Goal: Information Seeking & Learning: Check status

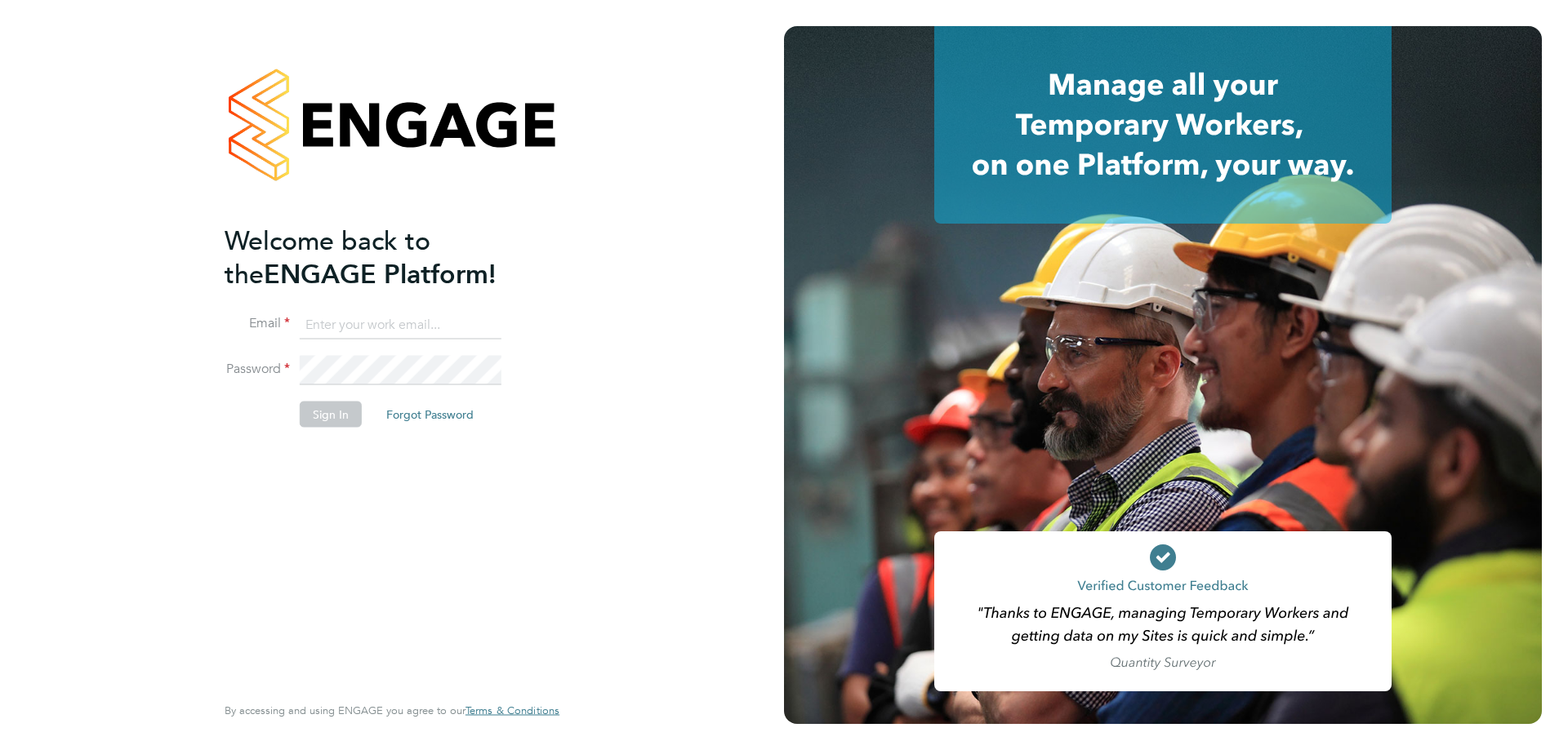
click at [382, 335] on input at bounding box center [401, 325] width 201 height 30
type input "scott@simcott.co.uk"
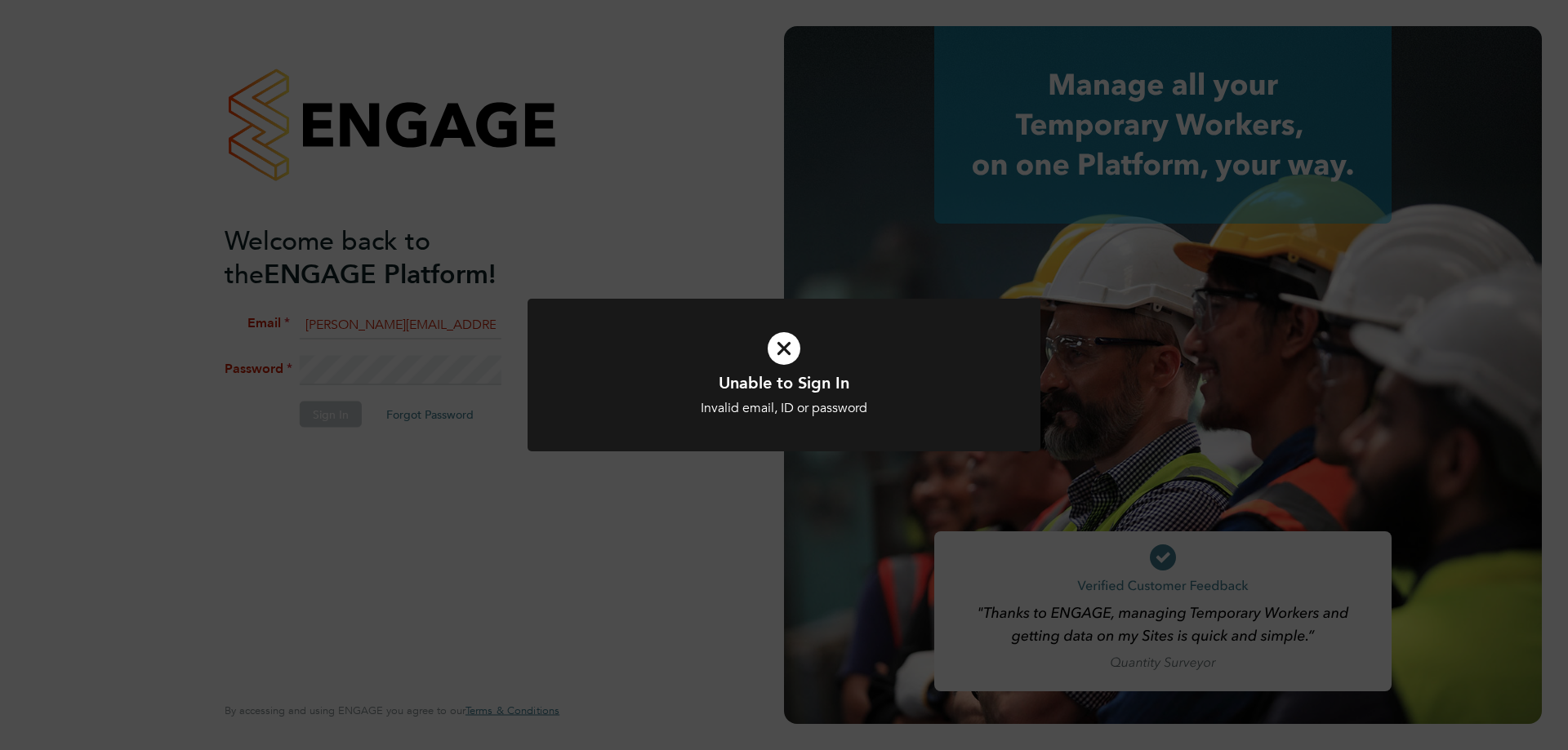
click at [690, 407] on div "Invalid email, ID or password" at bounding box center [783, 409] width 425 height 17
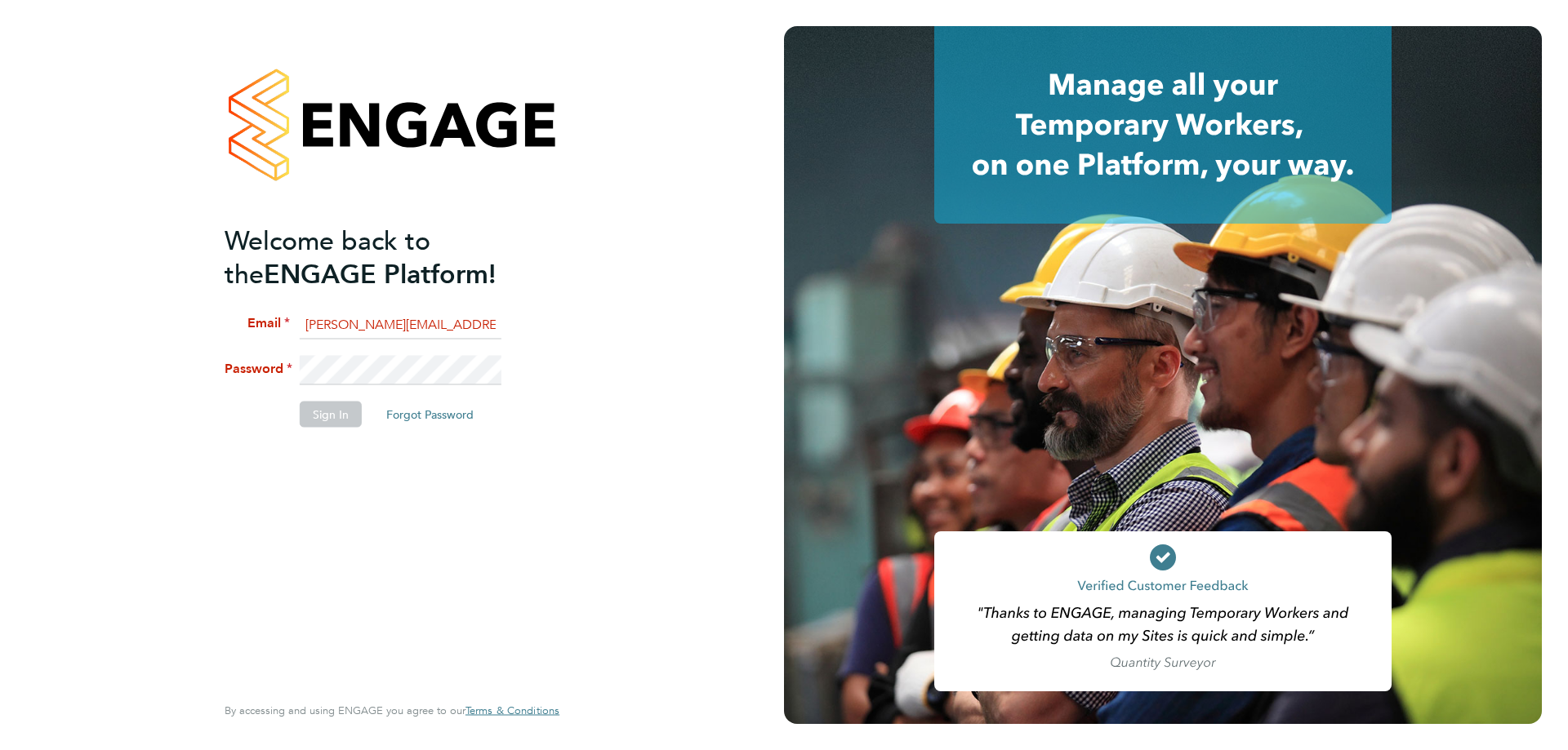
click at [268, 376] on li "Password" at bounding box center [383, 379] width 318 height 46
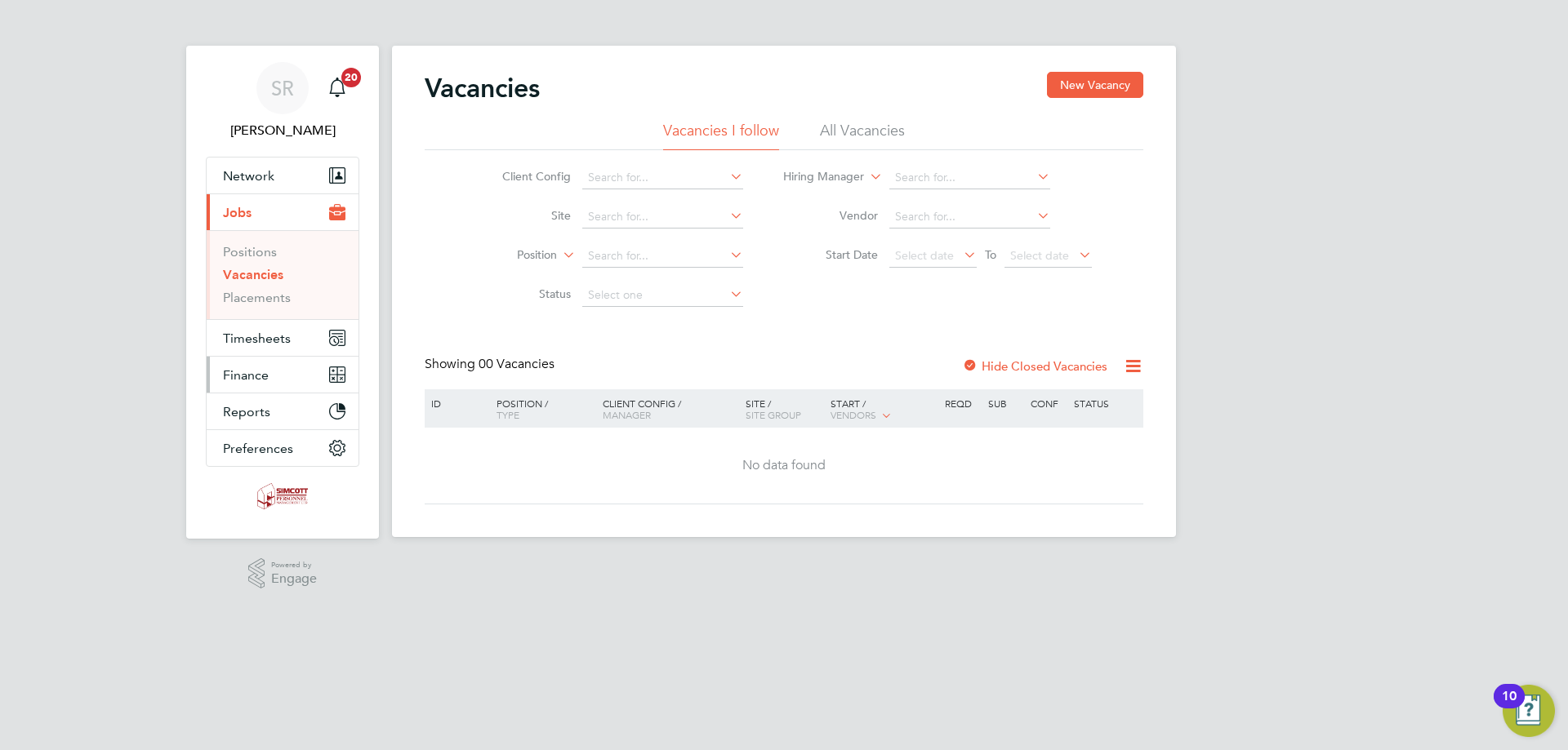
click at [276, 368] on button "Finance" at bounding box center [283, 374] width 151 height 35
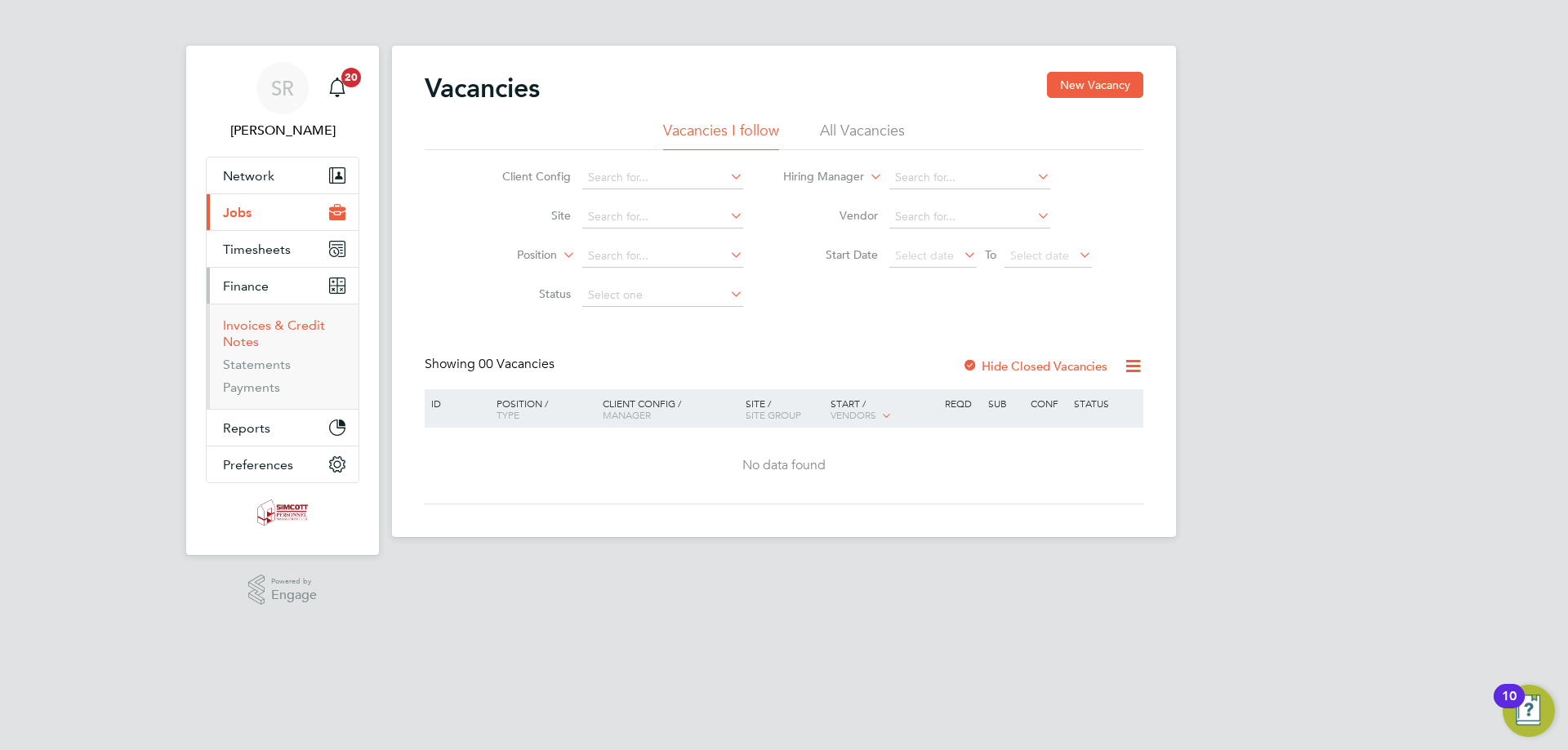
click at [254, 340] on link "Invoices & Credit Notes" at bounding box center [274, 332] width 103 height 32
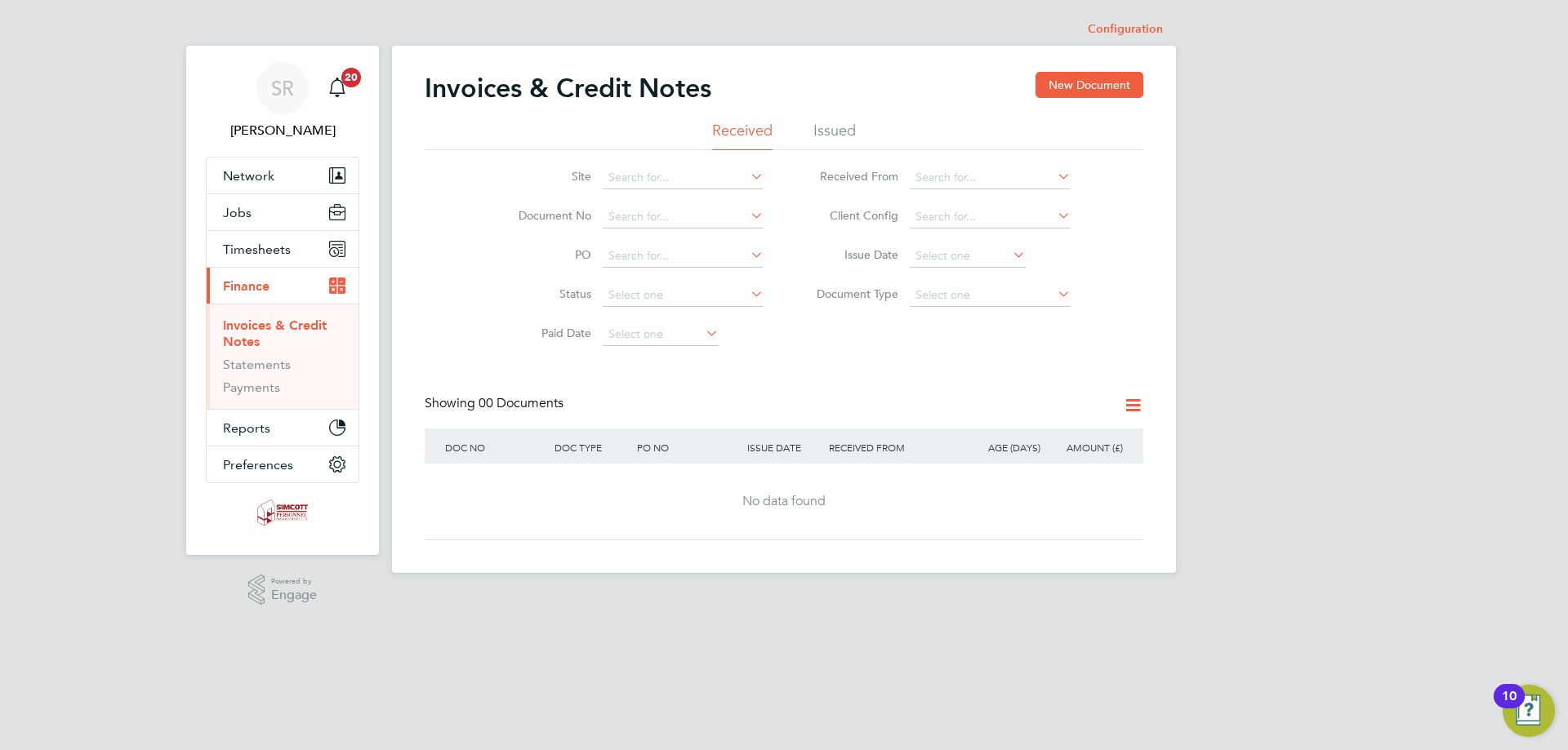
click at [819, 129] on li "Issued" at bounding box center [835, 135] width 42 height 30
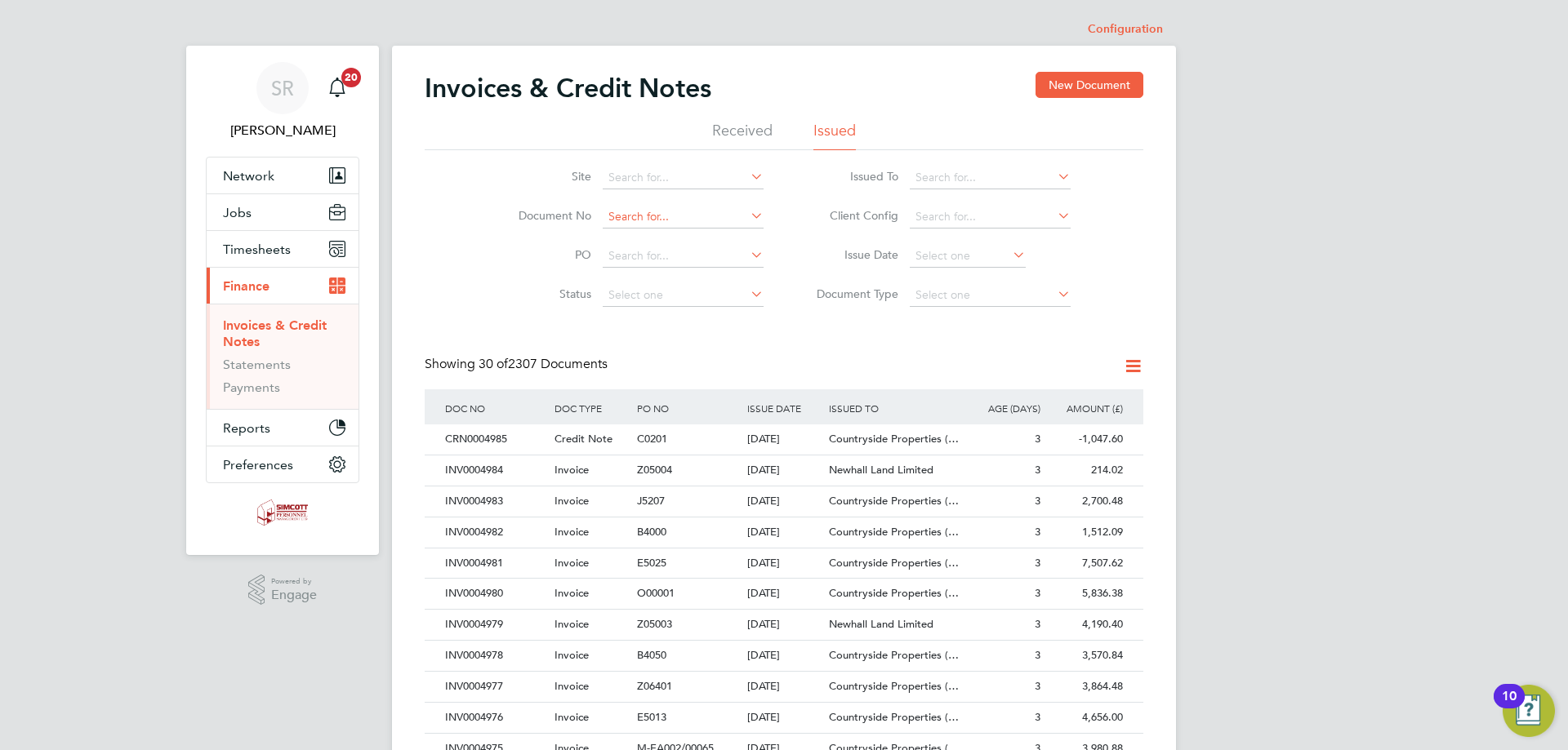
click at [626, 218] on input at bounding box center [683, 217] width 161 height 23
click at [626, 237] on li "INV000 4946" at bounding box center [683, 239] width 163 height 22
type input "INV0004946"
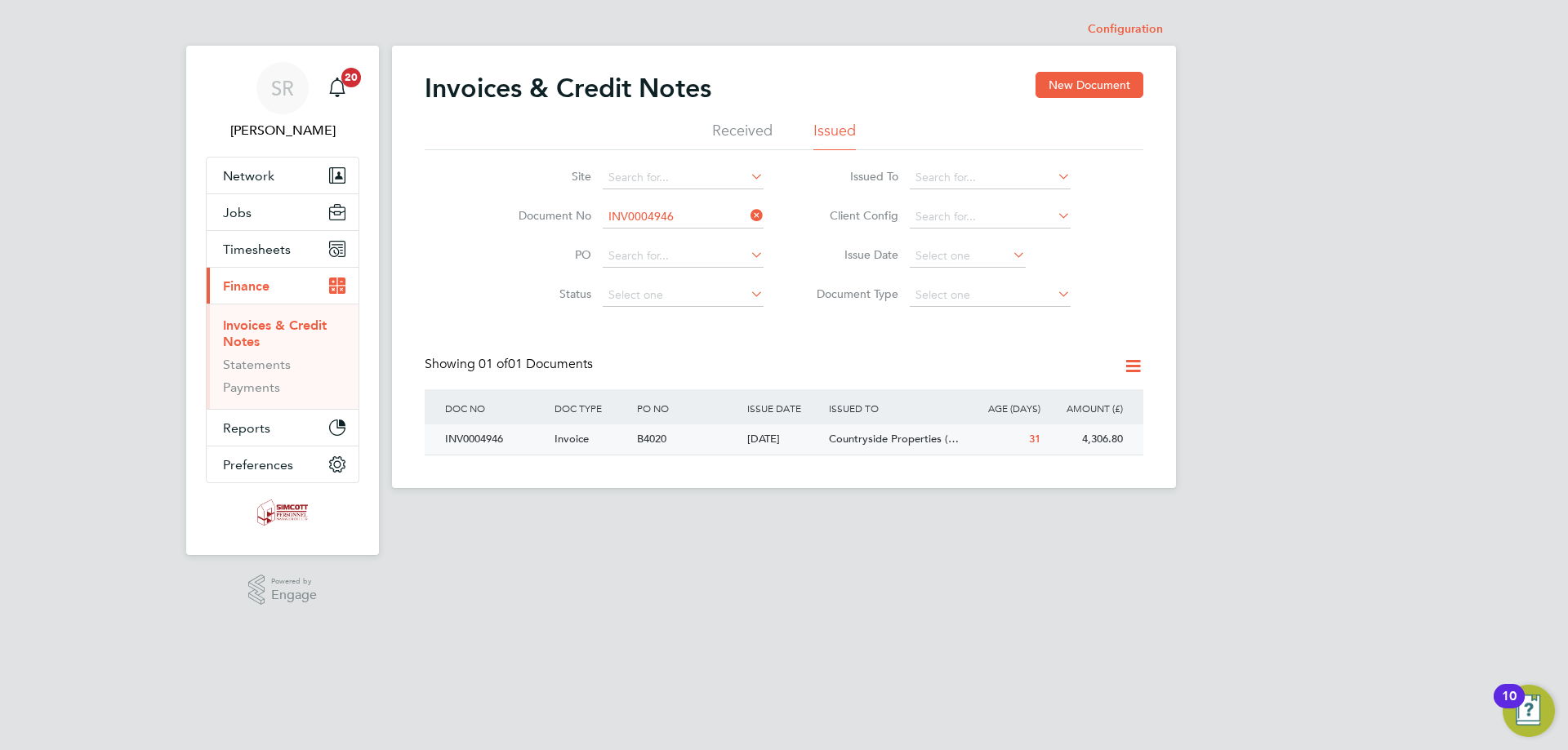
click at [948, 441] on span "Countryside Properties (…" at bounding box center [893, 439] width 129 height 13
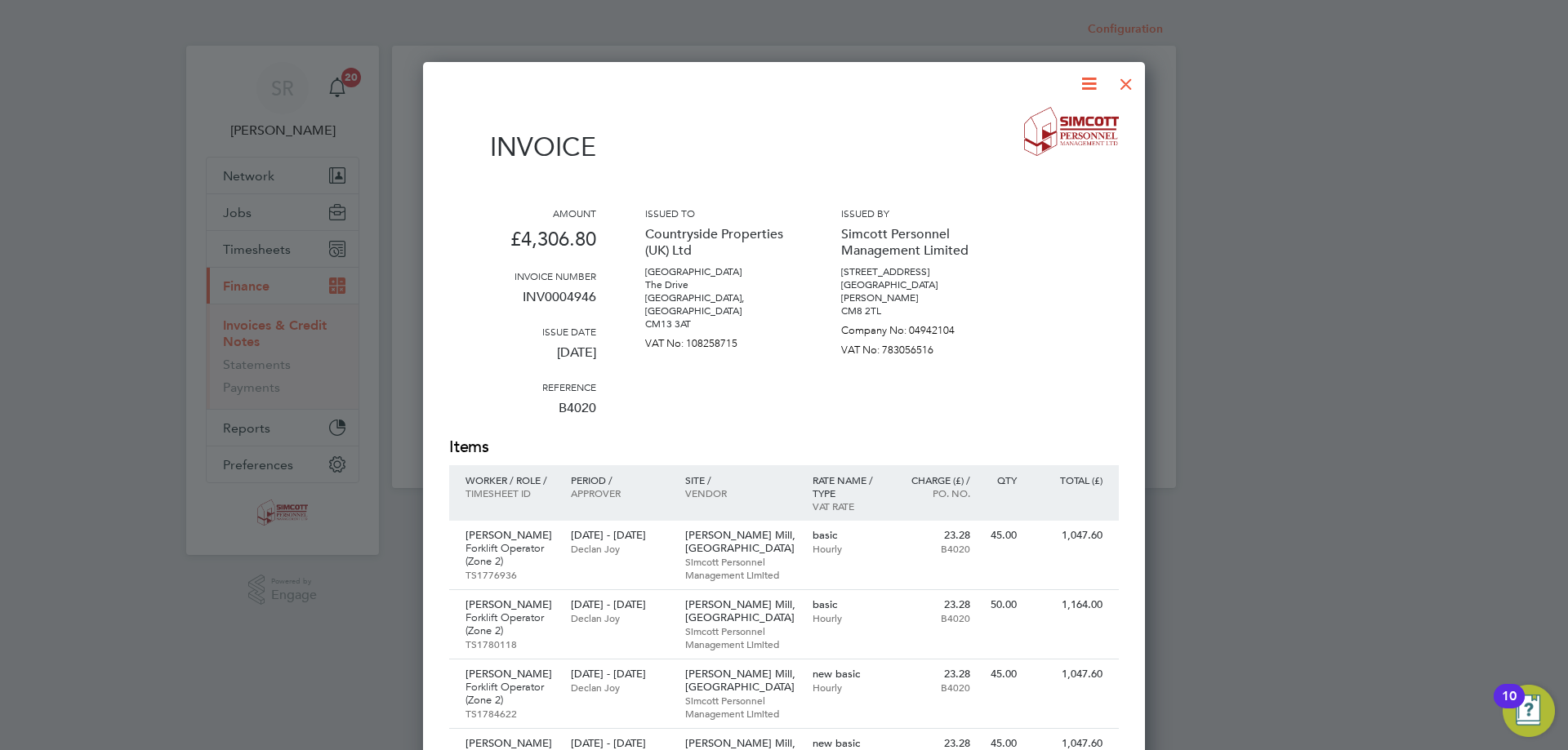
click at [1126, 85] on div at bounding box center [1126, 80] width 30 height 30
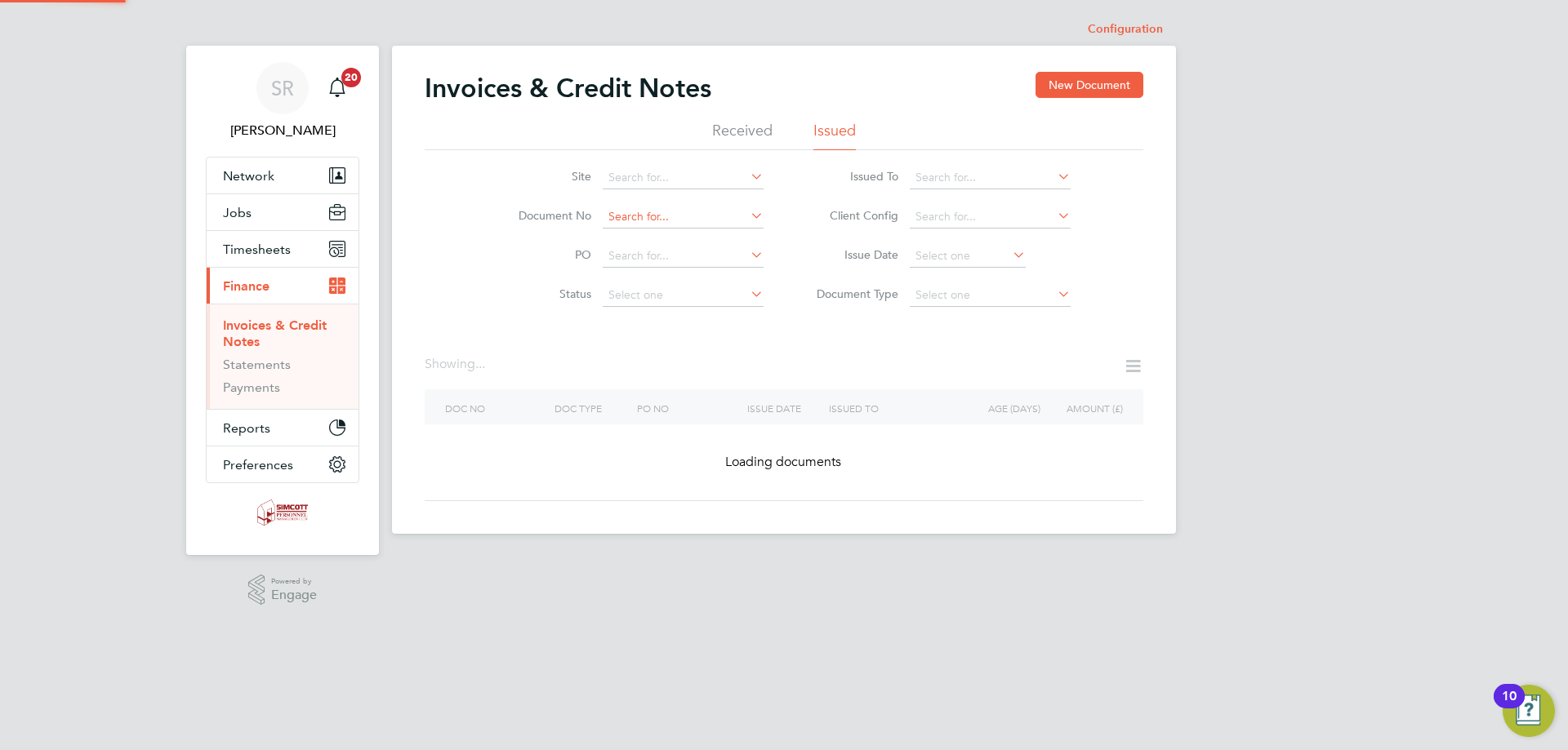
click at [704, 217] on input at bounding box center [683, 217] width 161 height 23
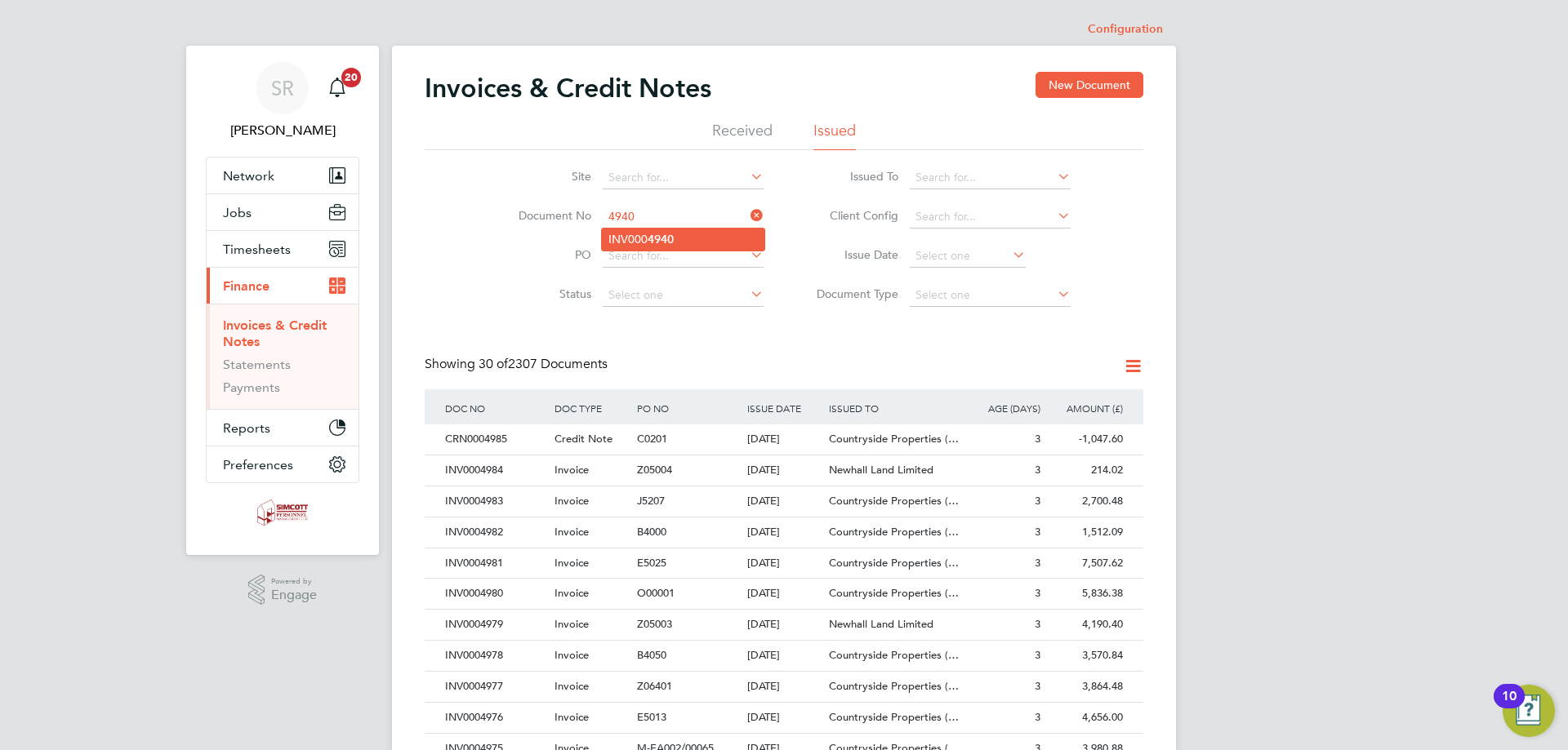
click at [677, 239] on li "INV000 4940" at bounding box center [683, 239] width 163 height 22
type input "INV0004940"
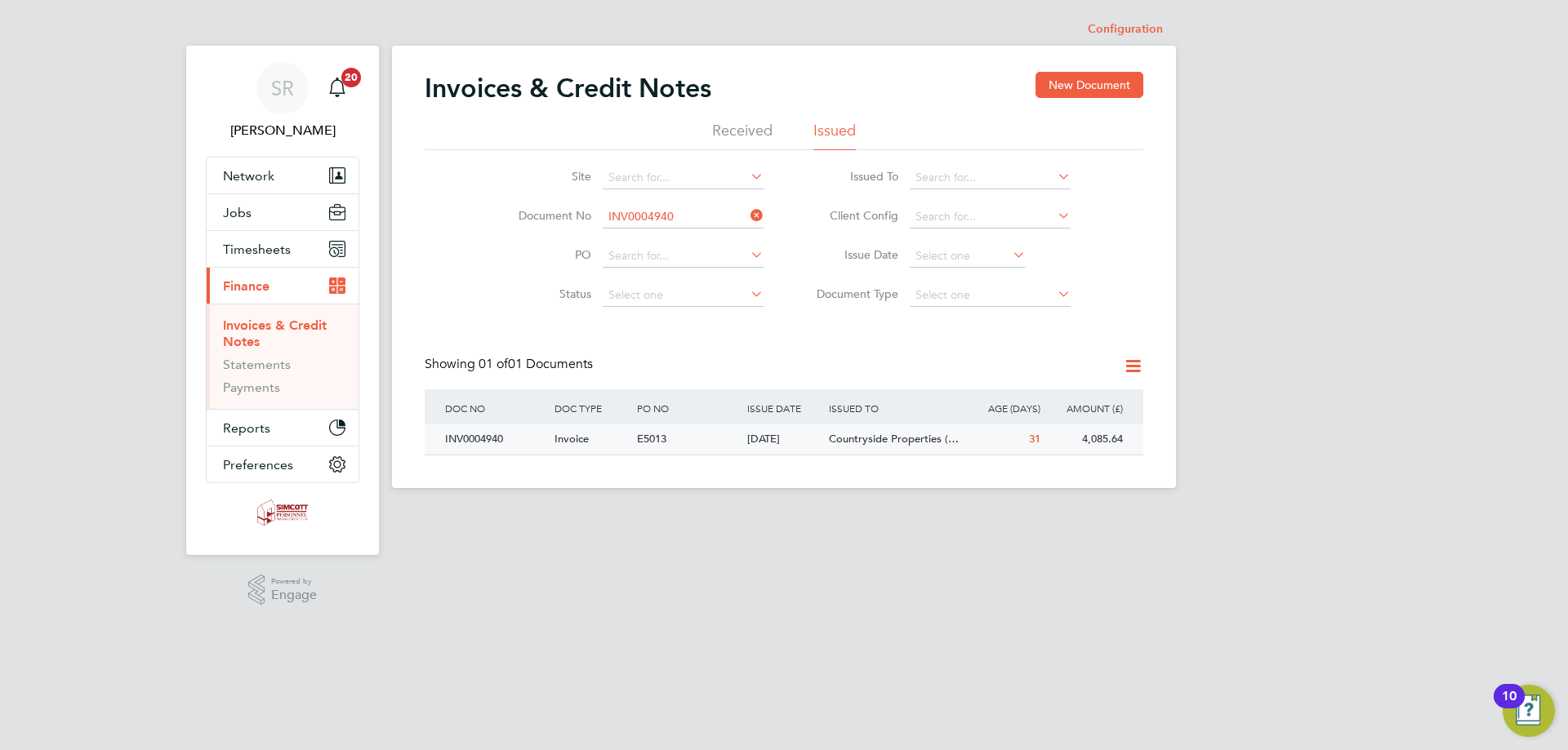
click at [930, 430] on div "Countryside Properties (…" at bounding box center [893, 440] width 137 height 31
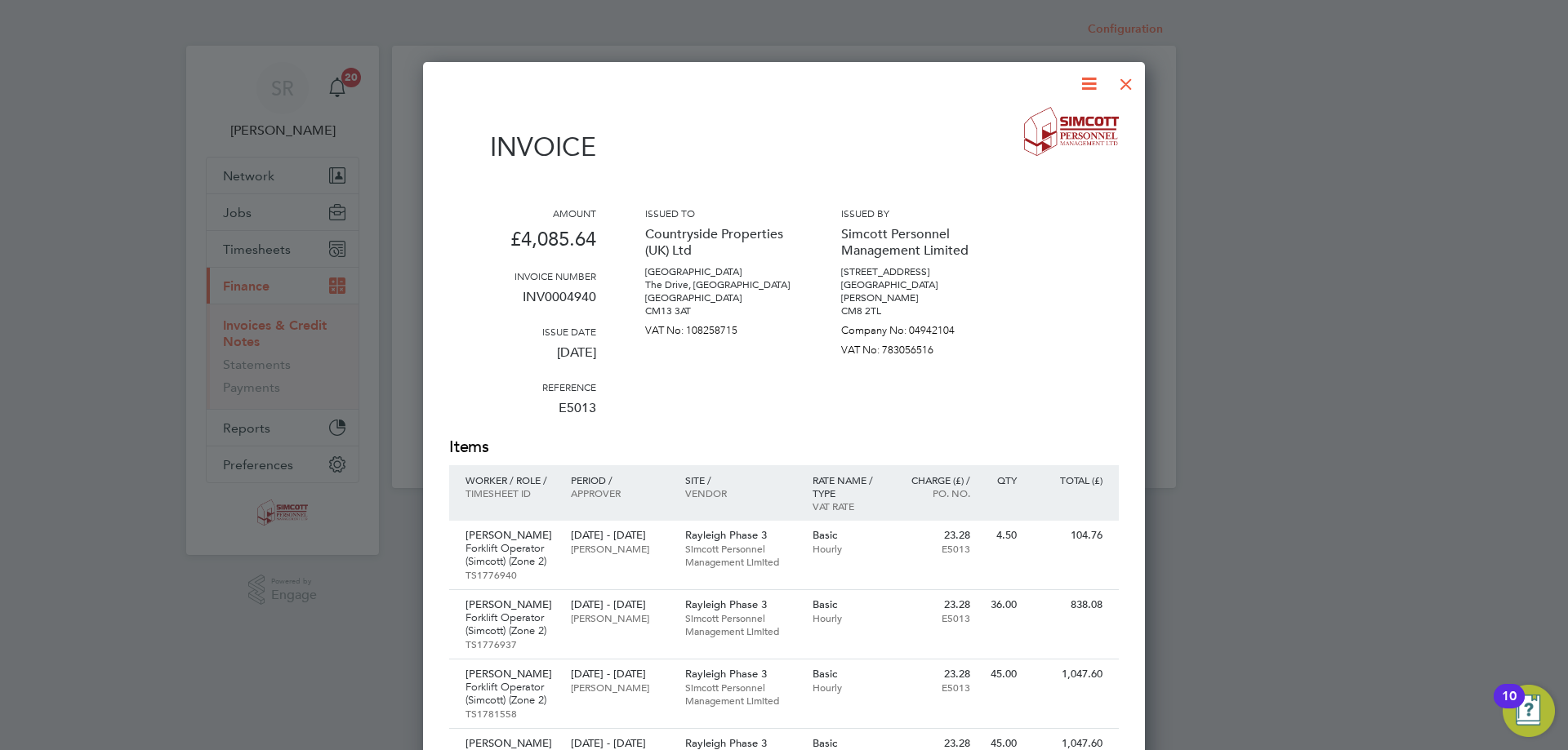
click at [1132, 93] on div at bounding box center [1126, 80] width 30 height 30
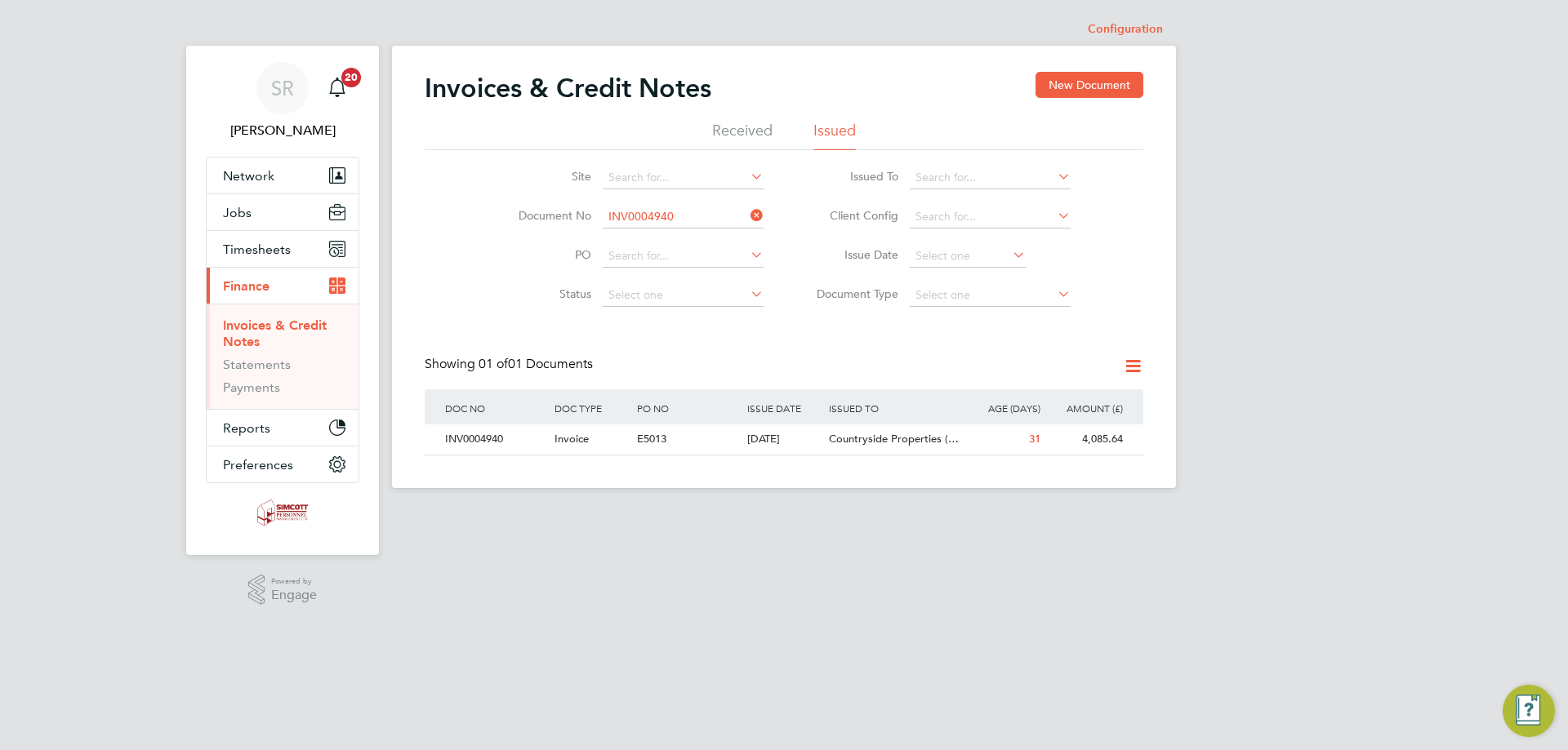
click at [657, 217] on input "INV0004940" at bounding box center [683, 217] width 161 height 23
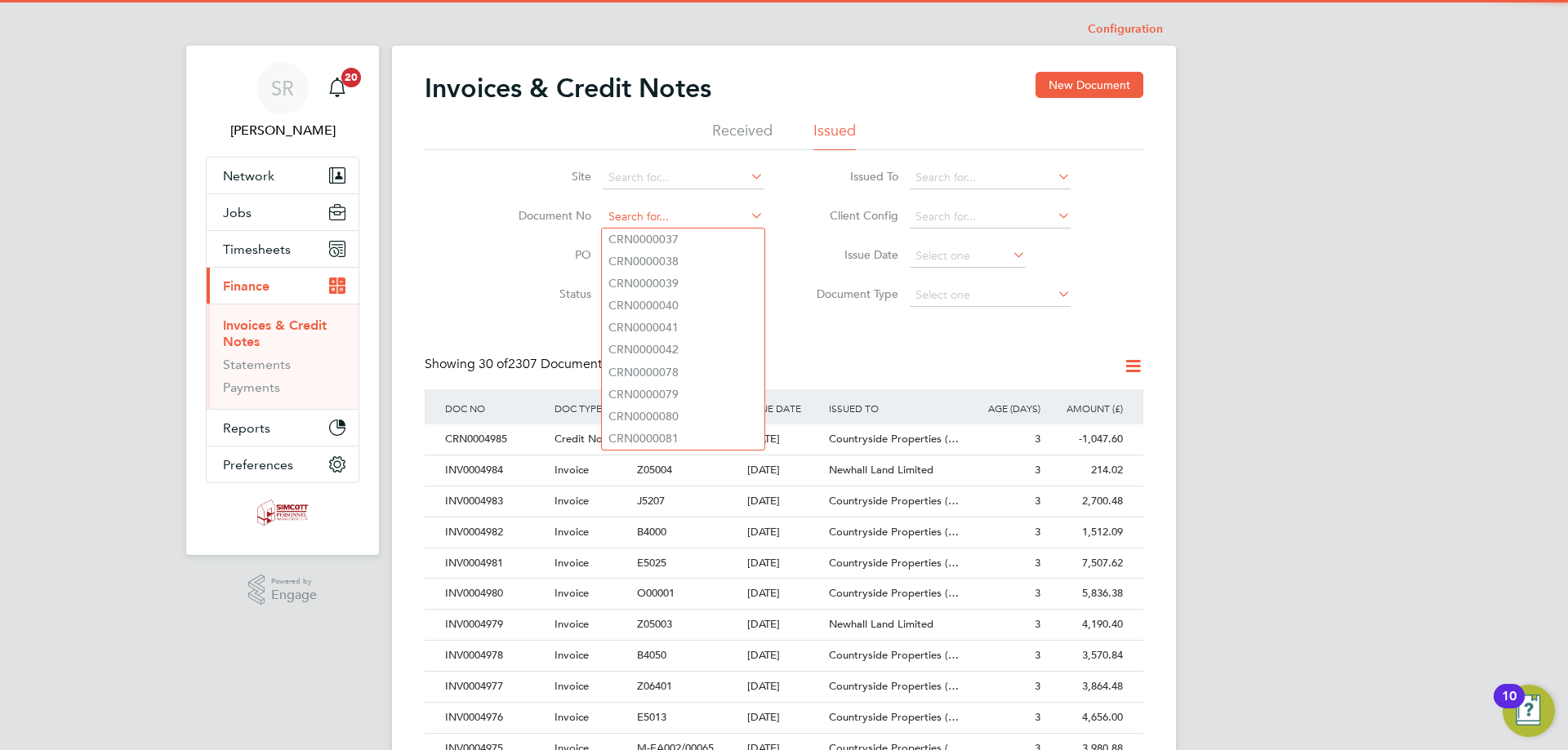
scroll to position [31, 111]
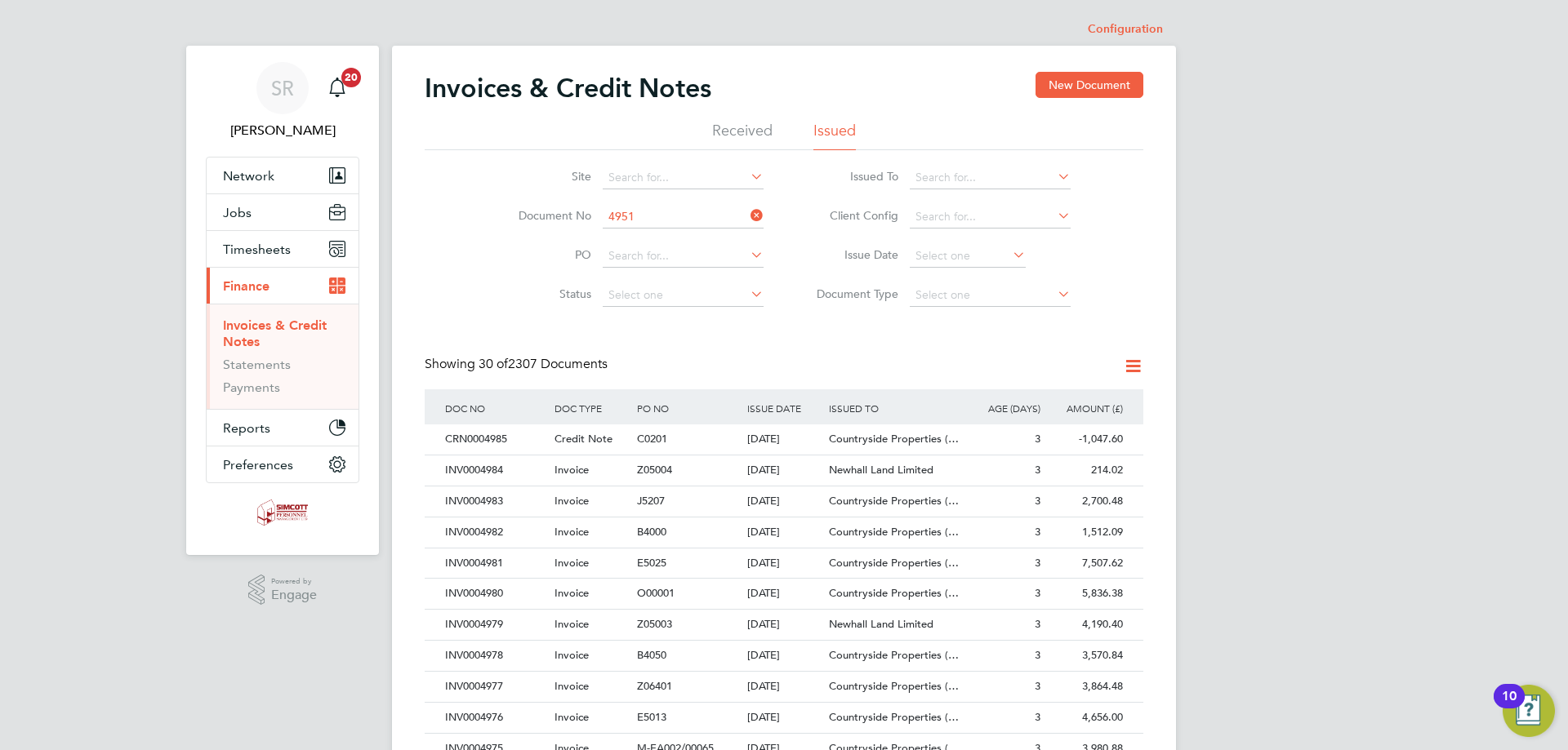
click at [668, 242] on b "4951" at bounding box center [660, 239] width 26 height 13
type input "INV0004951"
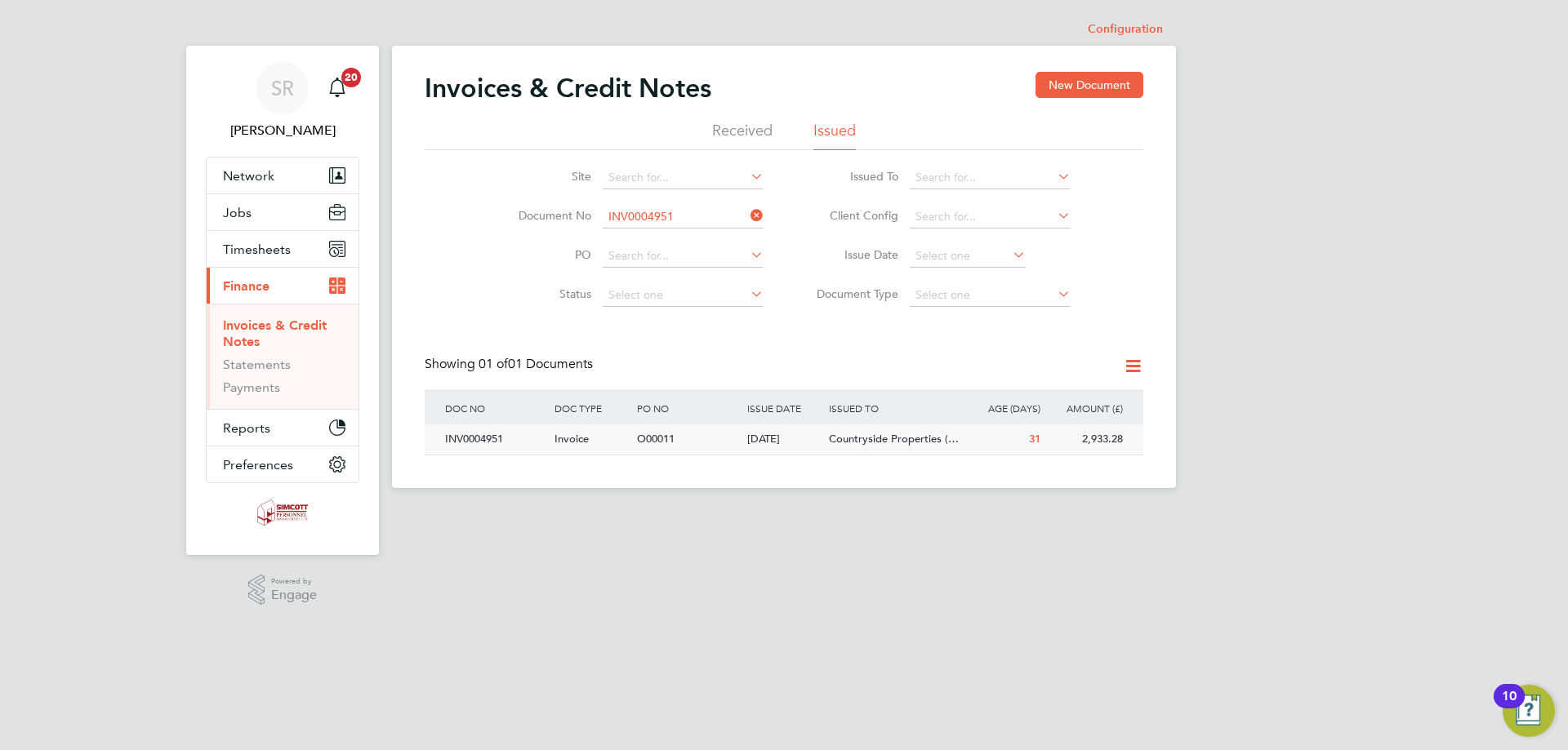
click at [795, 428] on div "[DATE]" at bounding box center [784, 440] width 82 height 31
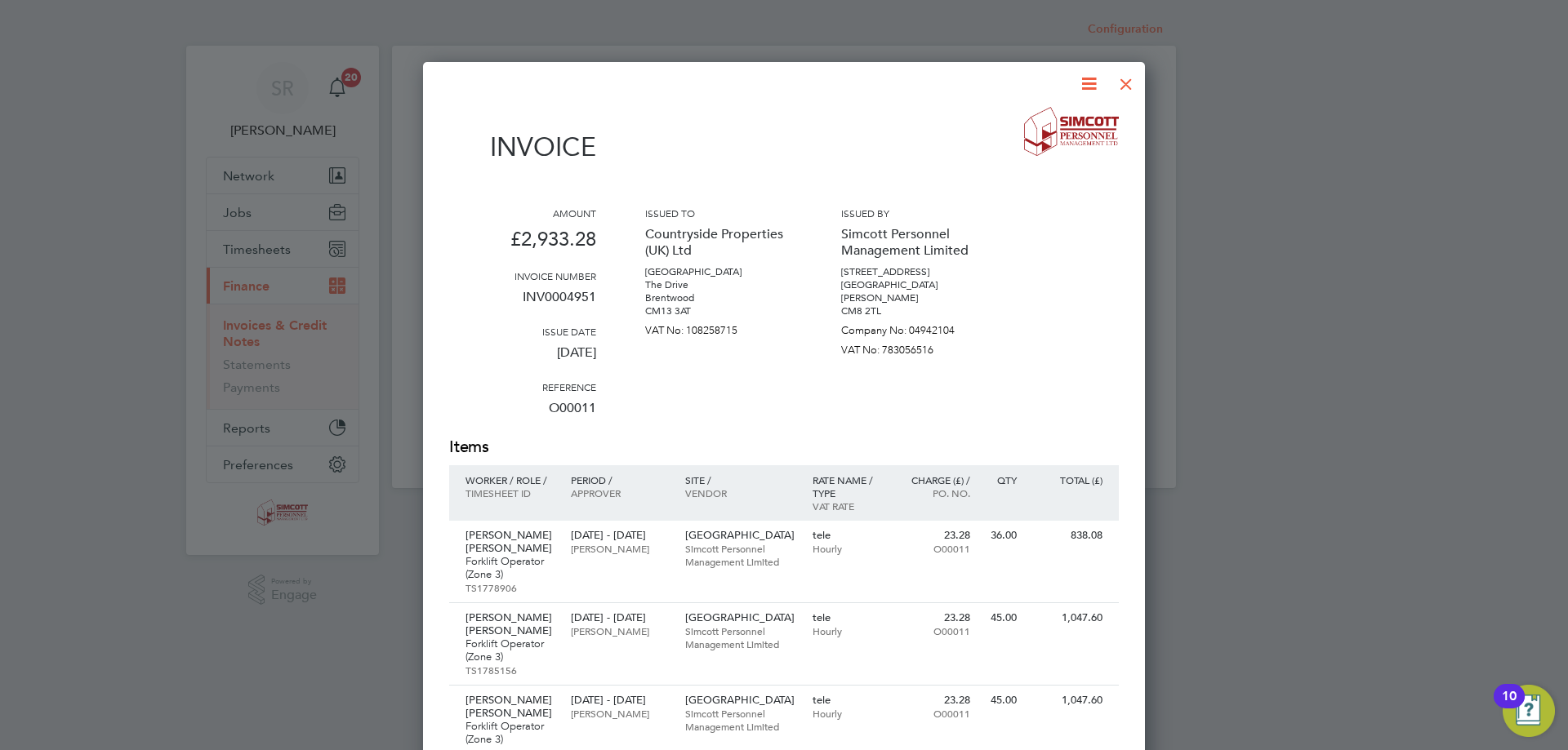
click at [1133, 76] on div at bounding box center [1126, 80] width 30 height 30
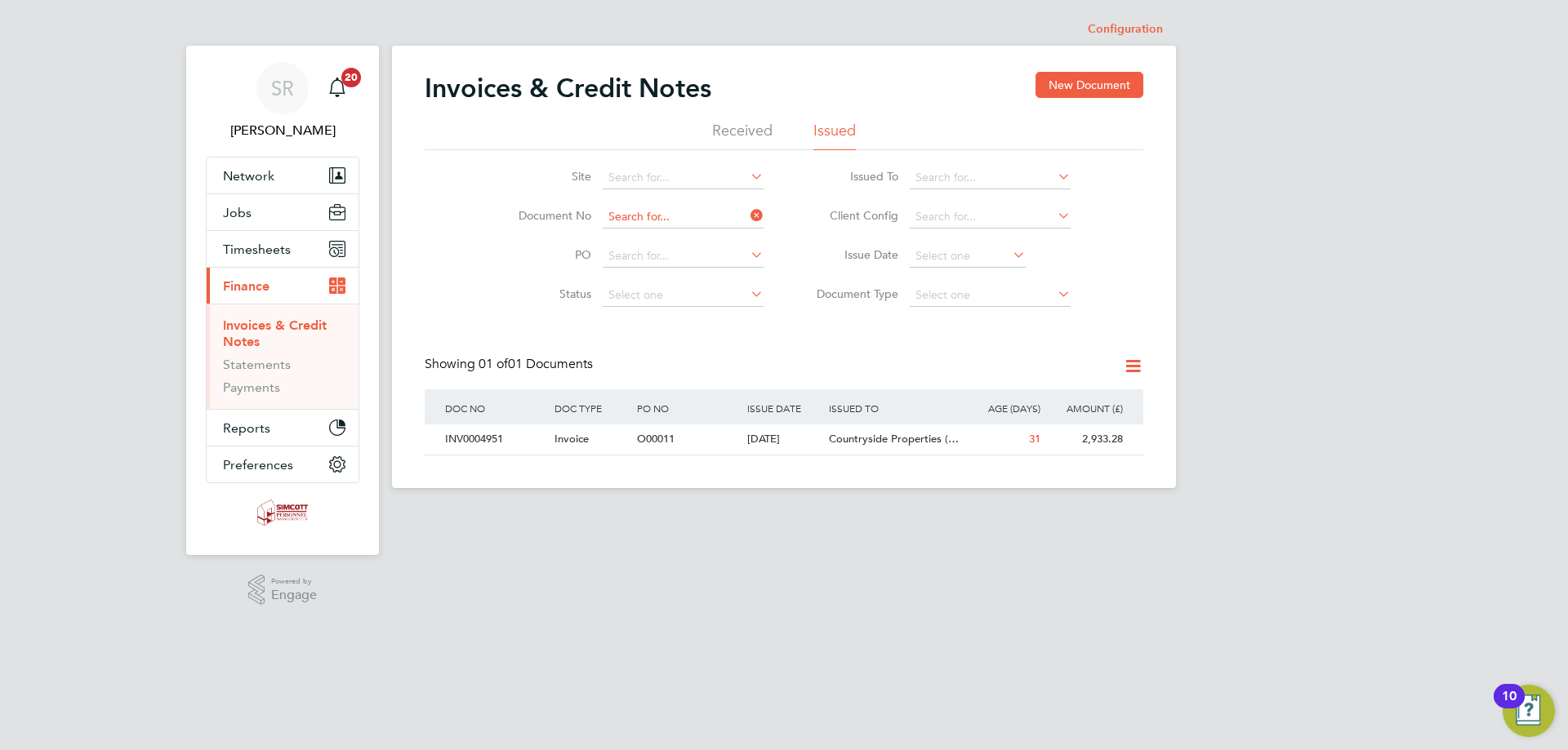
click at [690, 209] on input at bounding box center [683, 217] width 161 height 23
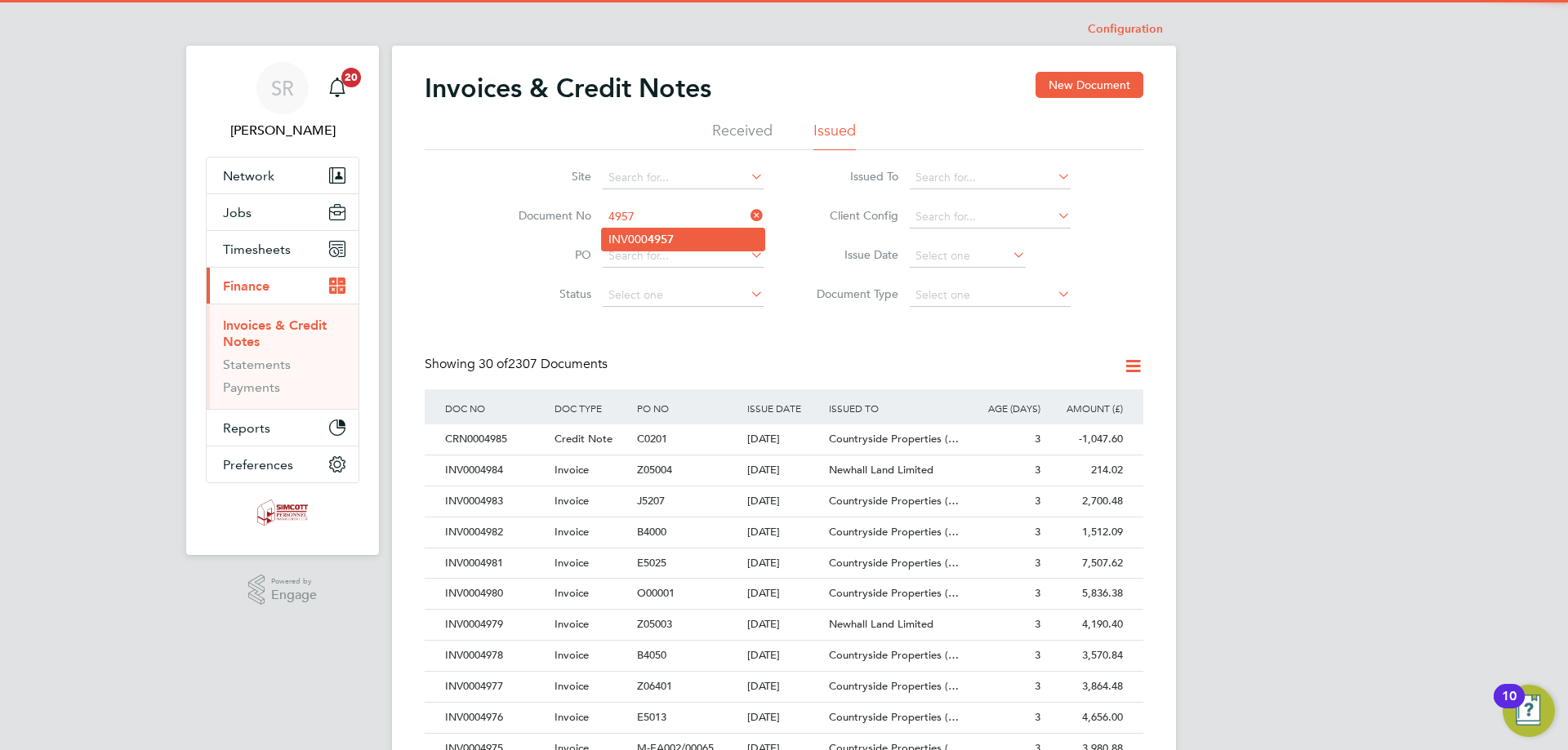
click at [674, 244] on b "4957" at bounding box center [660, 239] width 26 height 13
type input "INV0004957"
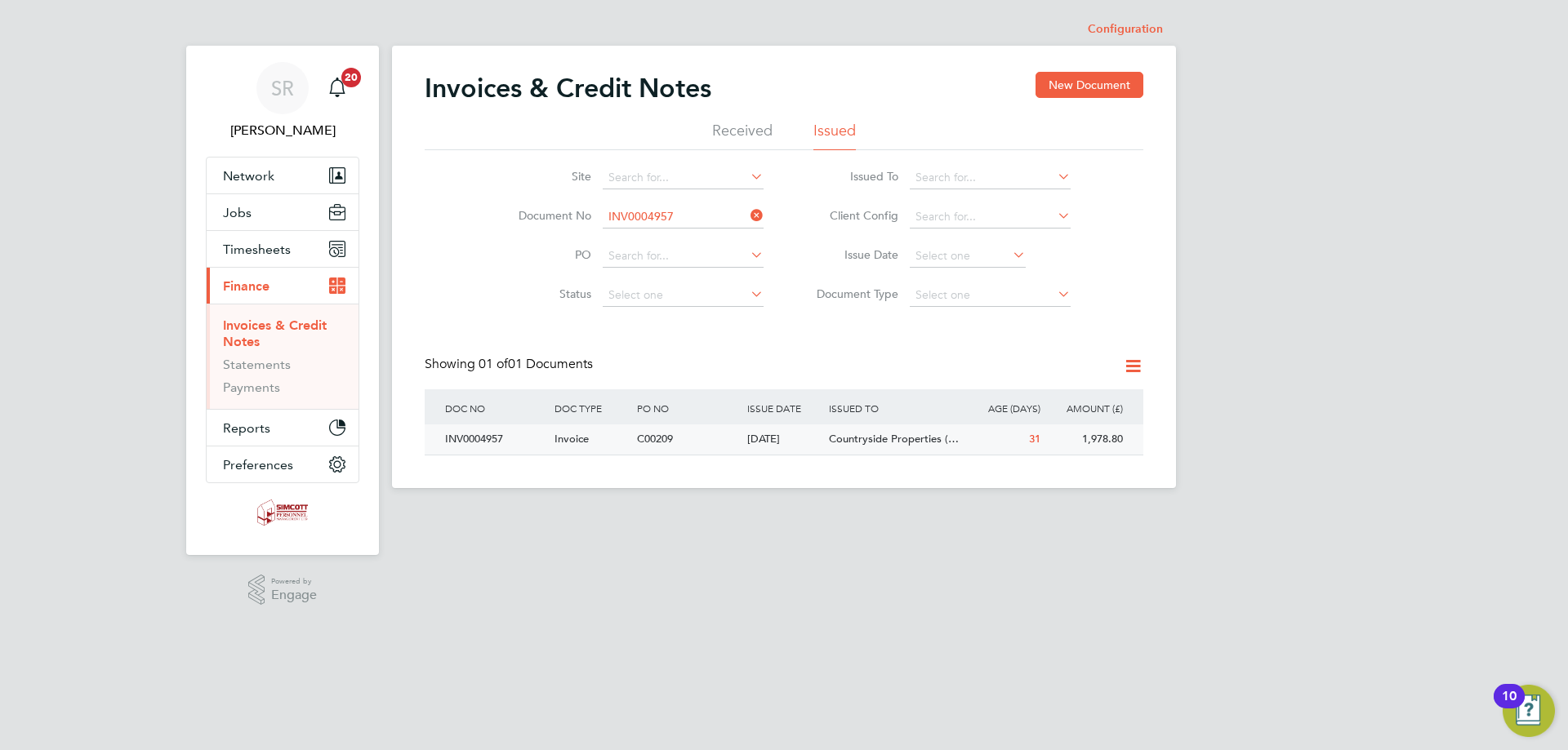
click at [901, 439] on span "Countryside Properties (…" at bounding box center [893, 439] width 129 height 13
